Goal: Information Seeking & Learning: Find specific page/section

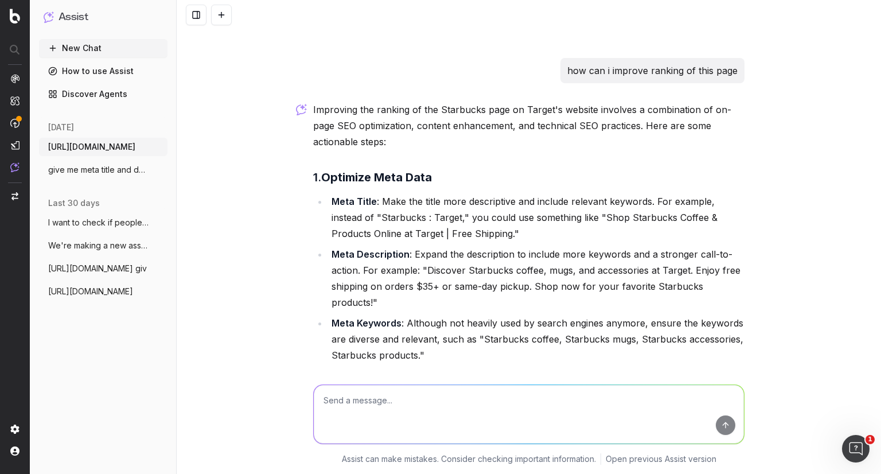
scroll to position [467, 0]
click at [110, 224] on span "I want to check if people have started s" at bounding box center [98, 222] width 101 height 11
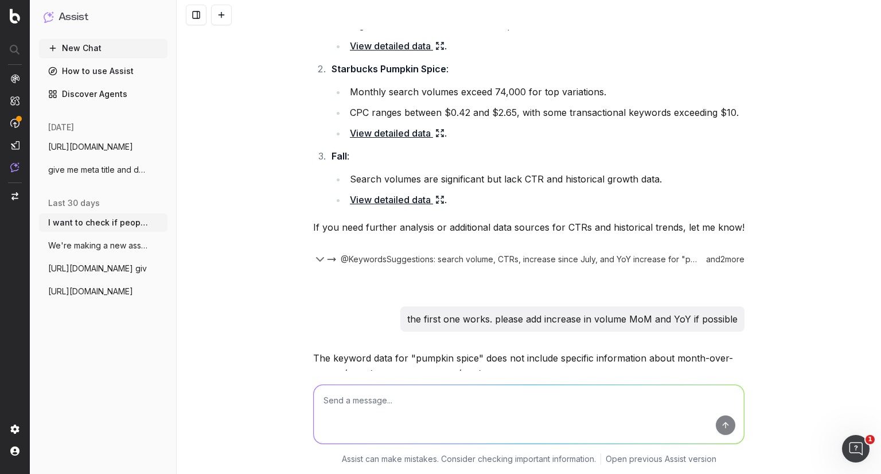
click at [103, 172] on span "give me meta title and description for t" at bounding box center [98, 169] width 101 height 11
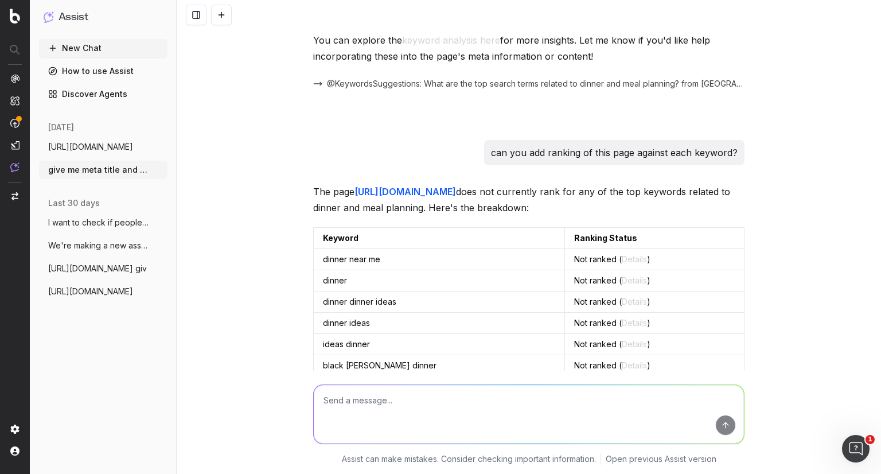
scroll to position [3023, 0]
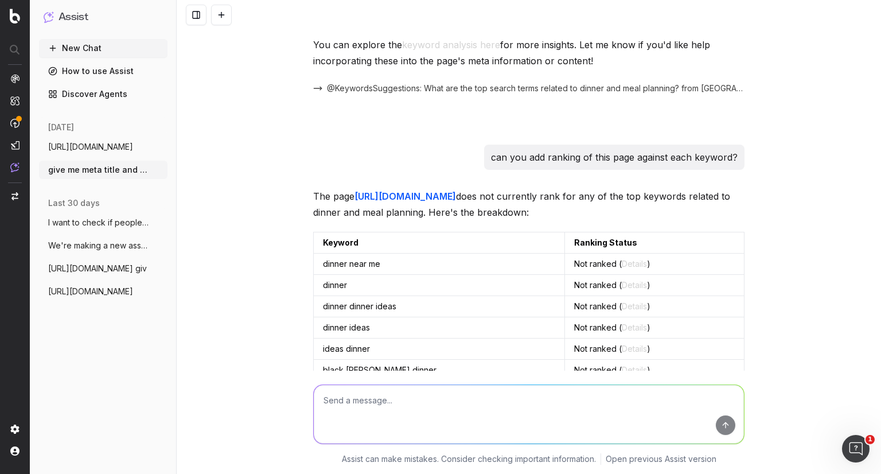
click at [456, 202] on link "[URL][DOMAIN_NAME]" at bounding box center [404, 195] width 101 height 11
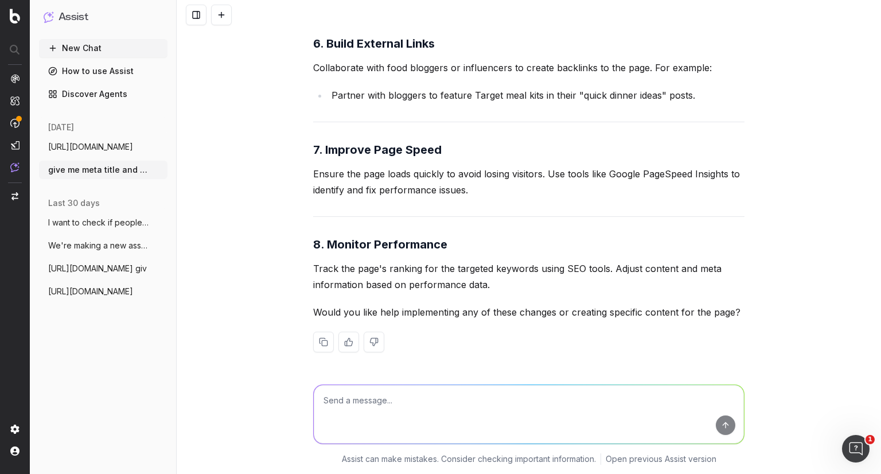
scroll to position [4670, 0]
